Goal: Task Accomplishment & Management: Use online tool/utility

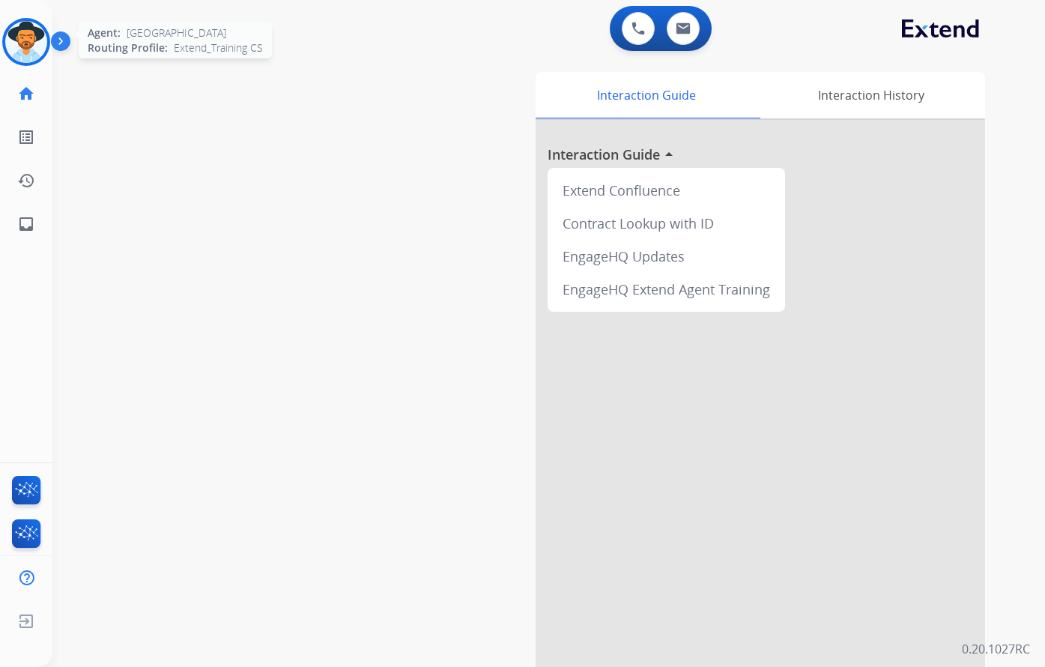
click at [26, 42] on img at bounding box center [26, 42] width 42 height 42
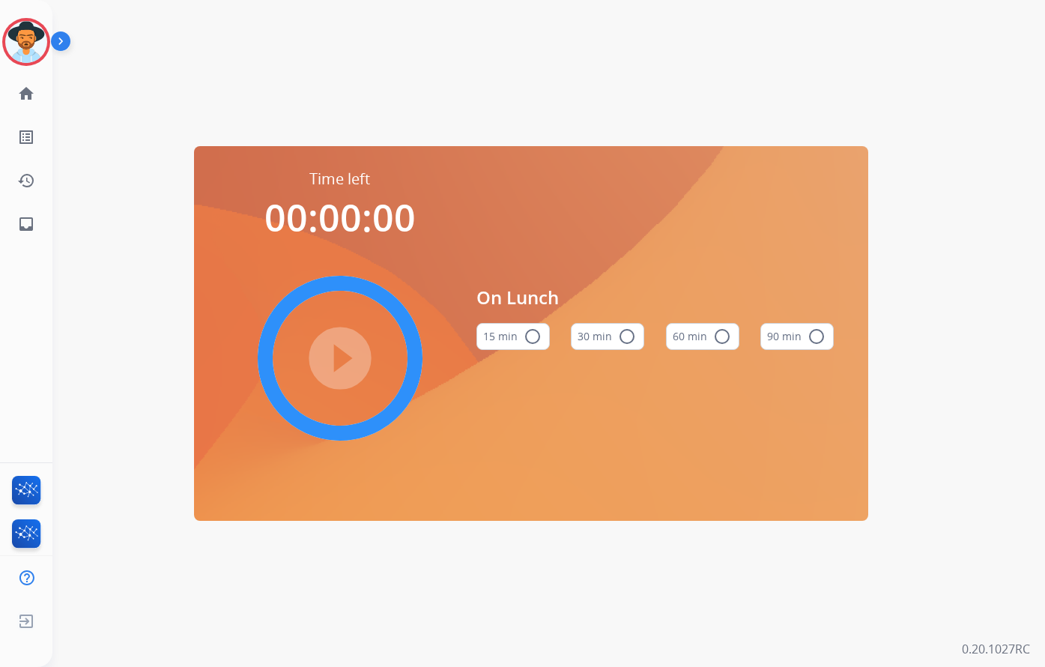
click at [622, 334] on mat-icon "radio_button_unchecked" at bounding box center [627, 336] width 18 height 18
